Goal: Find specific page/section: Find specific page/section

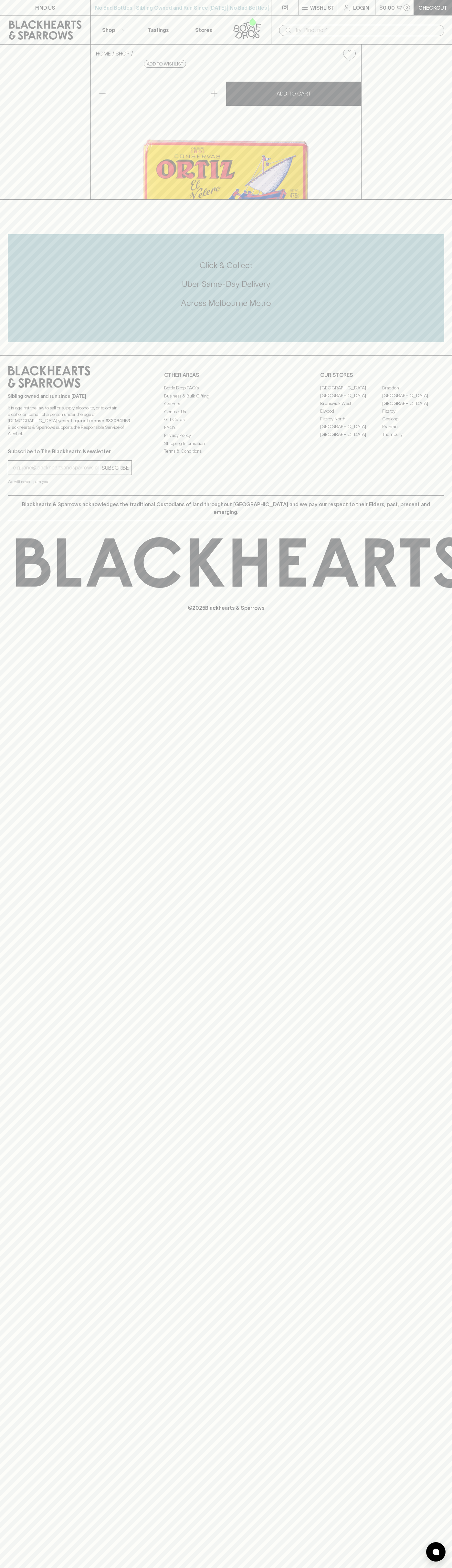
click at [351, 399] on link "[GEOGRAPHIC_DATA]" at bounding box center [351, 395] width 62 height 8
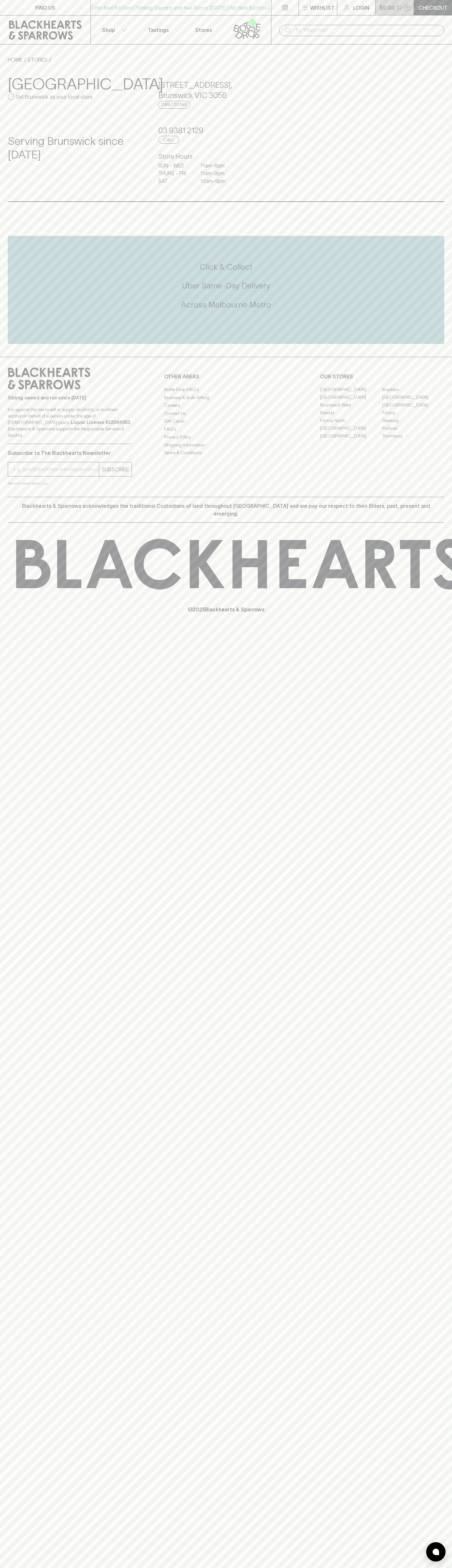
click at [380, 4] on p "$0.00" at bounding box center [386, 7] width 15 height 8
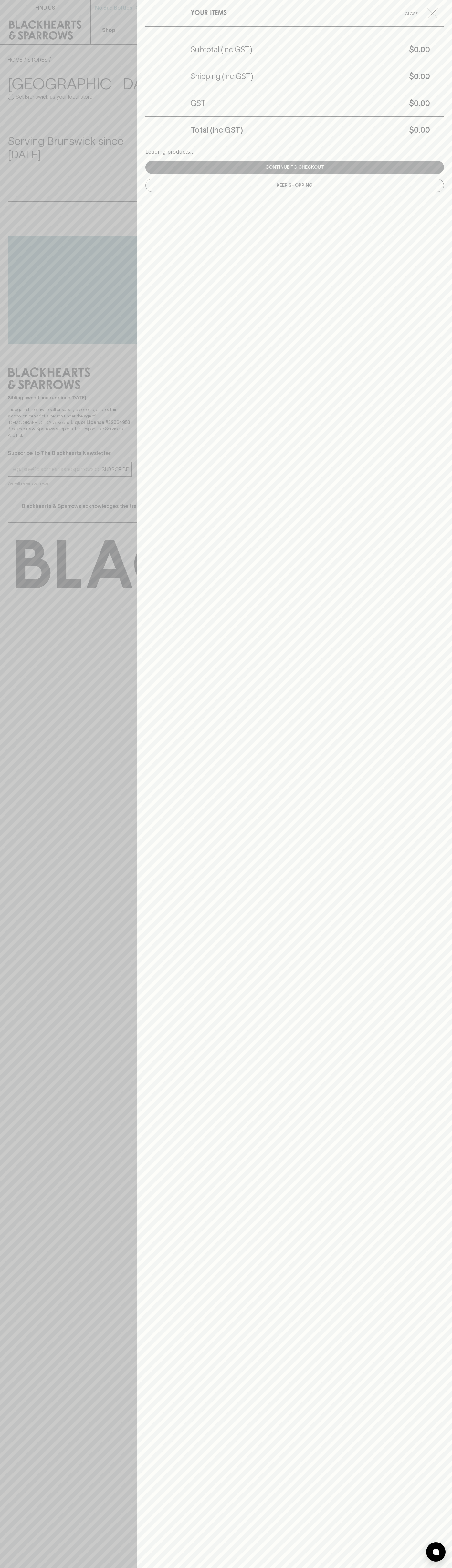
click at [429, 1167] on div "YOUR ITEMS Close Subtotal (inc GST) $0.00 Shipping (inc GST) $0.00 GST $0.00 To…" at bounding box center [294, 784] width 314 height 1568
click at [319, 1567] on html "FIND US | No Bad Bottles | Sibling Owned and Run Since [DATE] | No Bad Bottles …" at bounding box center [226, 784] width 452 height 1568
click at [4, 847] on div at bounding box center [226, 784] width 452 height 1568
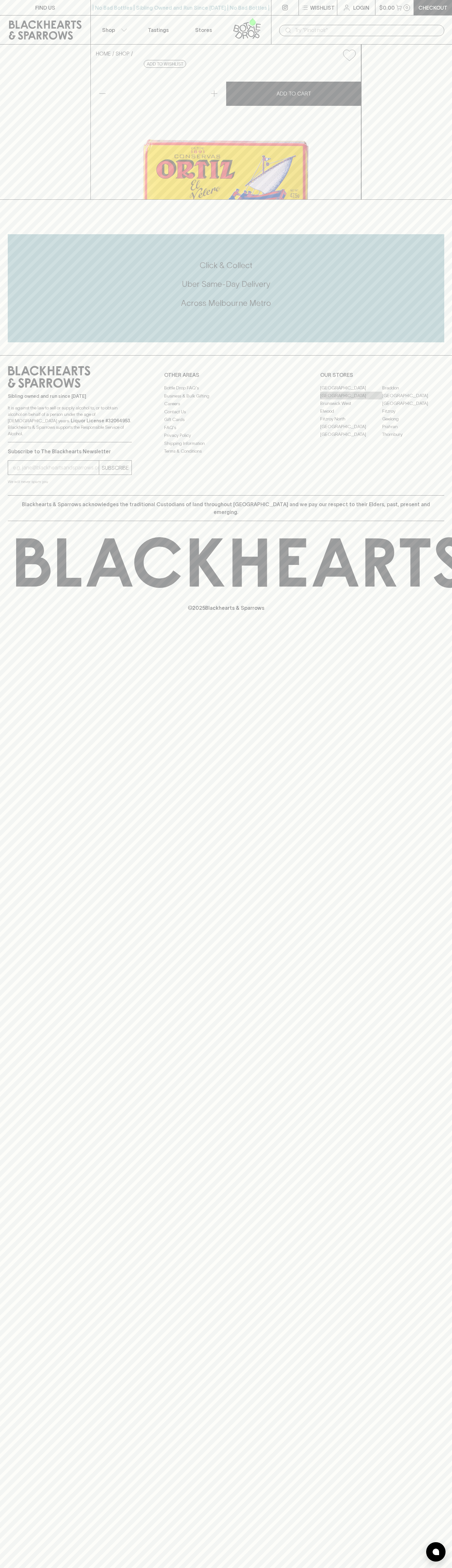
click at [351, 399] on link "[GEOGRAPHIC_DATA]" at bounding box center [351, 395] width 62 height 8
